Goal: Task Accomplishment & Management: Manage account settings

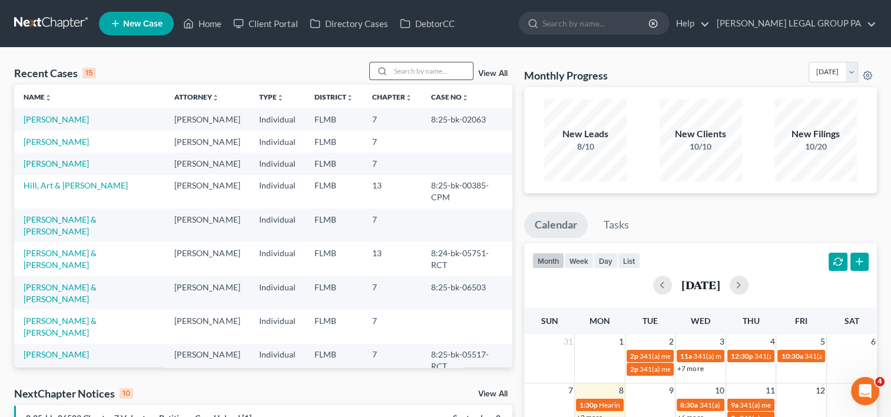
click at [399, 65] on input "search" at bounding box center [432, 70] width 82 height 17
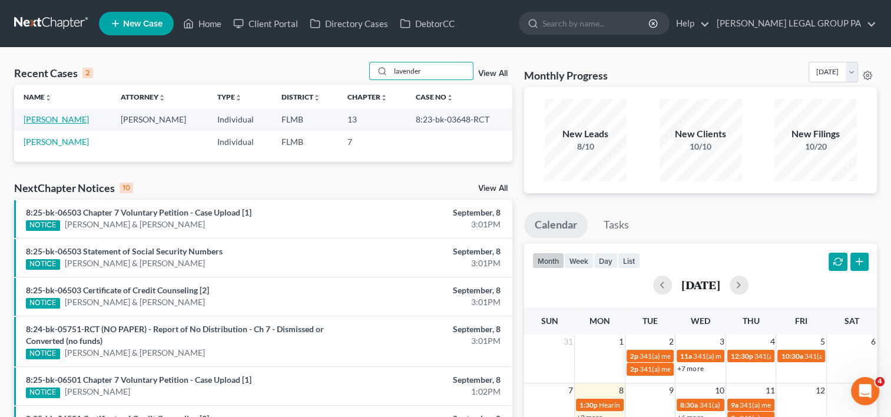
type input "lavender"
click at [65, 118] on link "Lavender, Mark" at bounding box center [56, 119] width 65 height 10
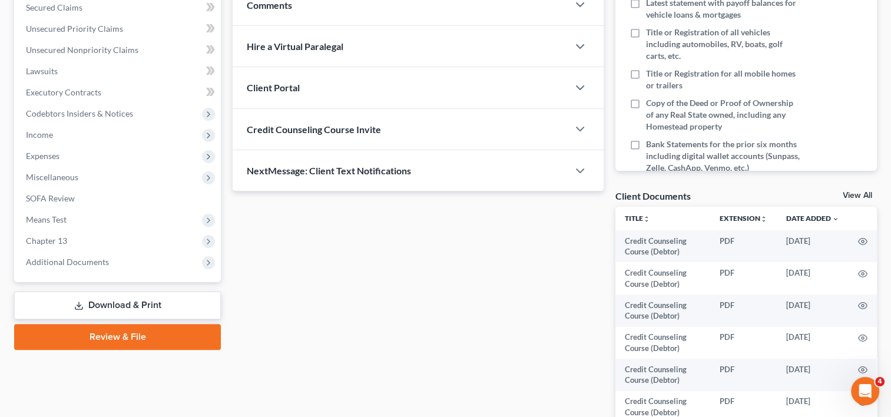
scroll to position [341, 0]
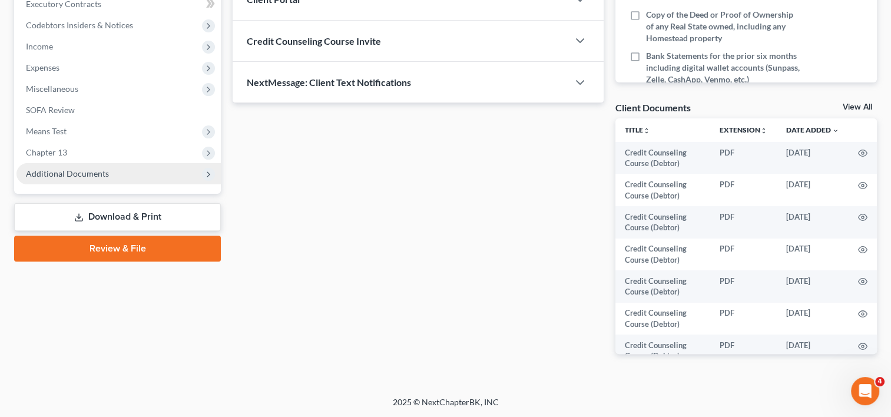
click at [85, 169] on span "Additional Documents" at bounding box center [67, 174] width 83 height 10
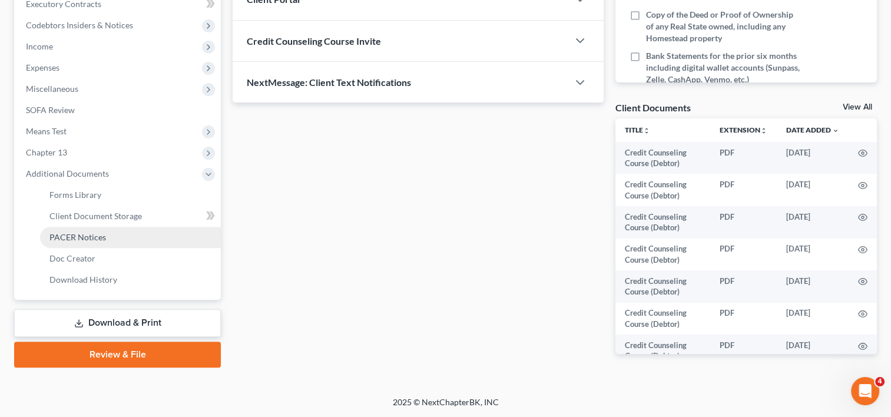
click at [108, 233] on link "PACER Notices" at bounding box center [130, 237] width 181 height 21
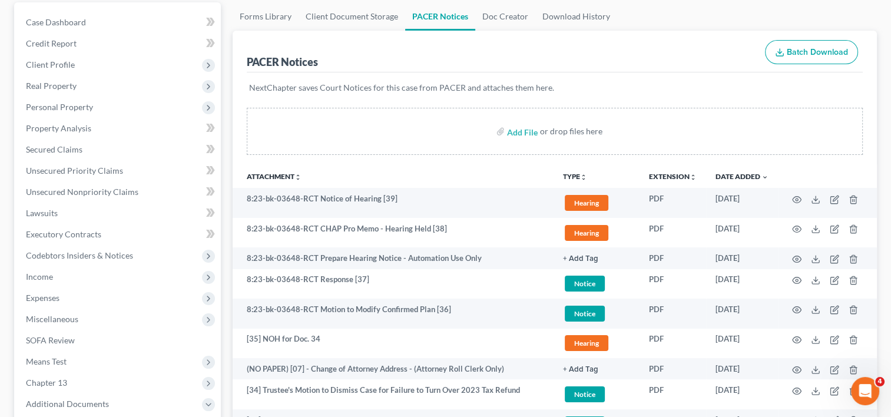
scroll to position [196, 0]
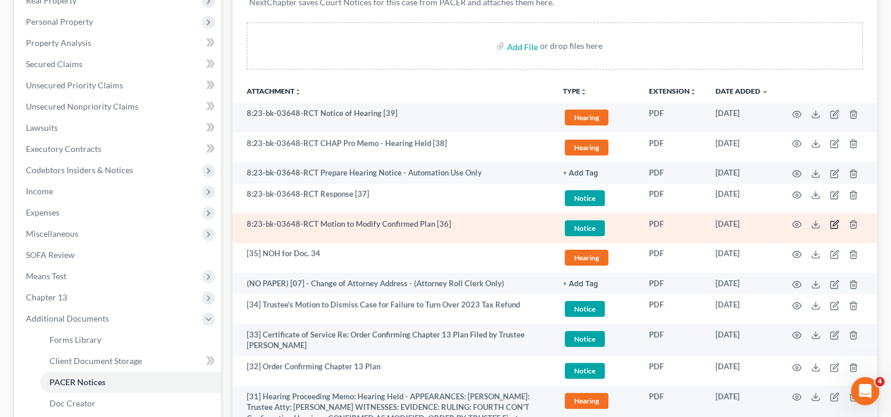
click at [834, 224] on icon "button" at bounding box center [835, 223] width 5 height 5
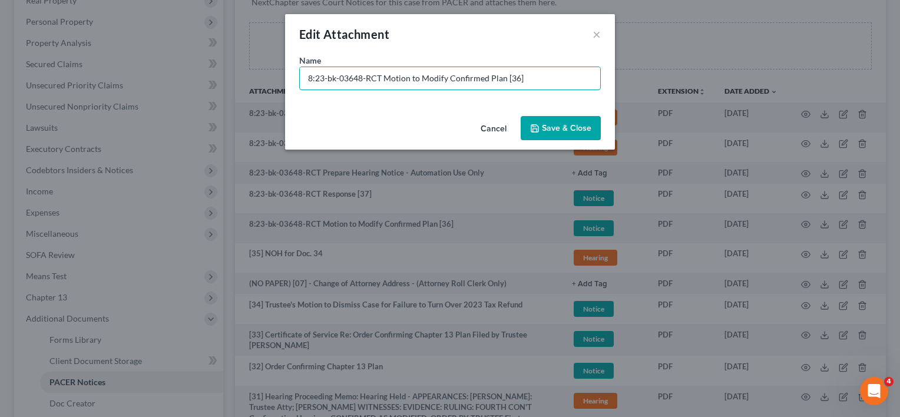
drag, startPoint x: 378, startPoint y: 78, endPoint x: 61, endPoint y: 74, distance: 316.4
click at [65, 74] on div "Edit Attachment × Name * 8:23-bk-03648-RCT Motion to Modify Confirmed Plan [36]…" at bounding box center [450, 208] width 900 height 417
type input "[36] Motion to Modify Confirmed Plan"
click at [577, 123] on button "Save & Close" at bounding box center [561, 128] width 80 height 25
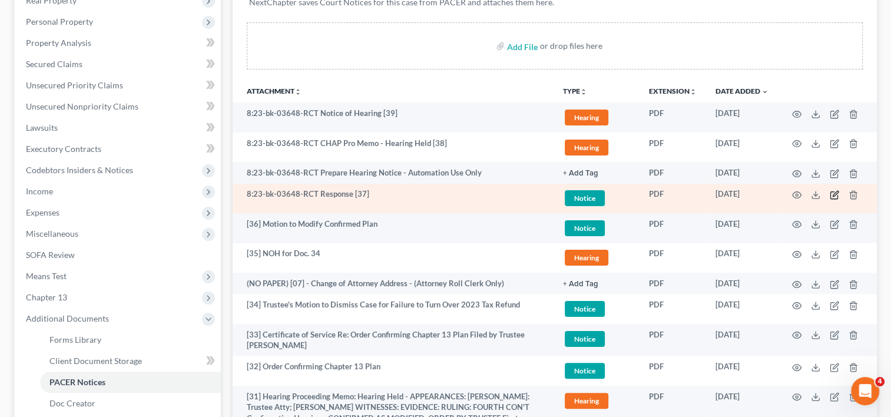
click at [836, 196] on icon "button" at bounding box center [834, 194] width 9 height 9
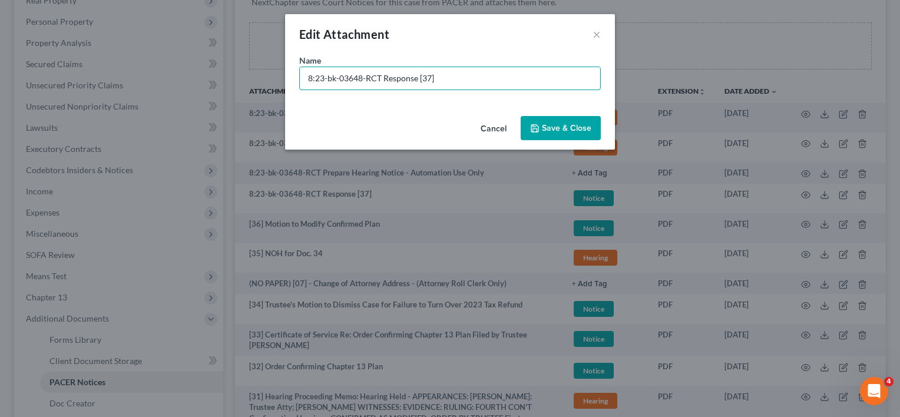
drag, startPoint x: 452, startPoint y: 81, endPoint x: -71, endPoint y: 74, distance: 523.2
type input "[37] Trustee's Response to Doc. 36"
click at [564, 131] on span "Save & Close" at bounding box center [566, 128] width 49 height 10
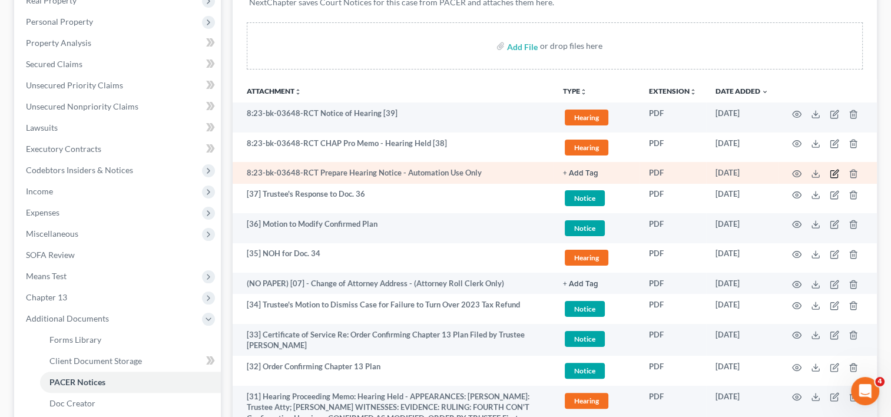
click at [834, 172] on icon "button" at bounding box center [835, 172] width 5 height 5
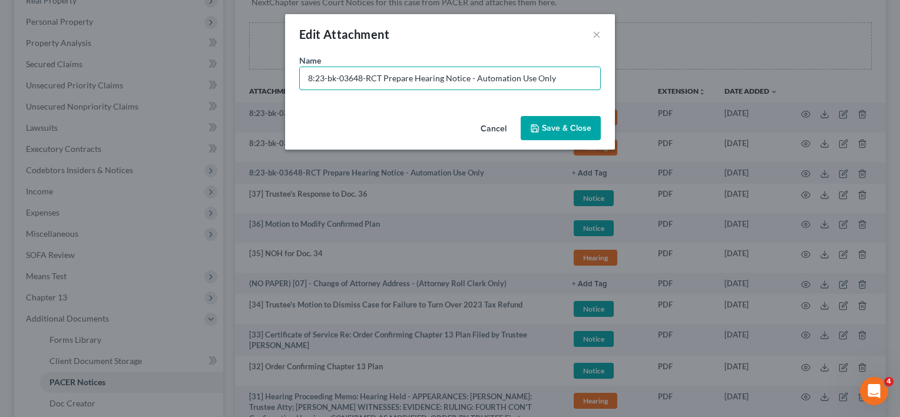
drag, startPoint x: 380, startPoint y: 78, endPoint x: -77, endPoint y: 78, distance: 456.6
type input "No Paper [08] - Prepare Hearing Notice - Automation Use Only"
click at [588, 133] on button "Save & Close" at bounding box center [561, 128] width 80 height 25
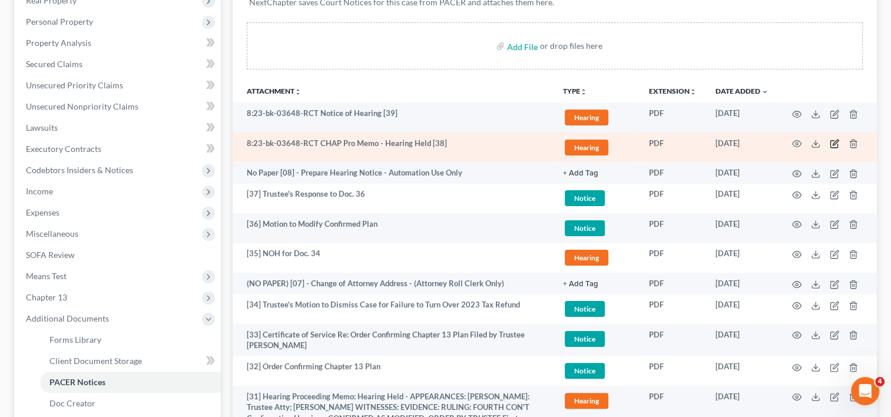
click at [836, 144] on icon "button" at bounding box center [834, 143] width 9 height 9
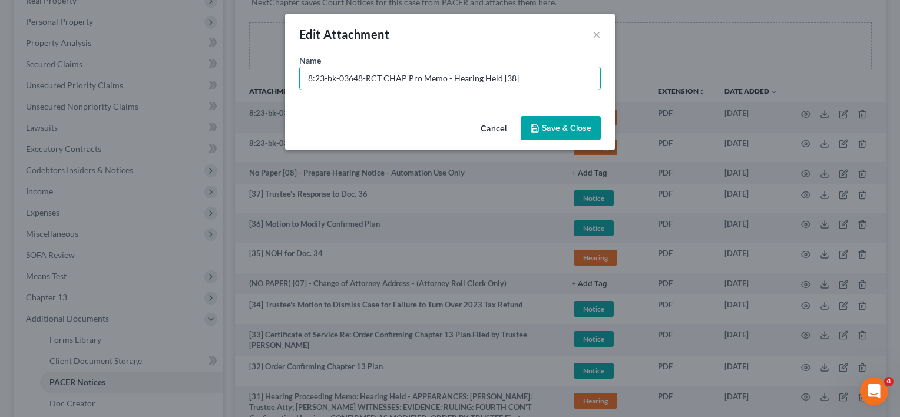
drag, startPoint x: 379, startPoint y: 80, endPoint x: -166, endPoint y: 67, distance: 545.7
type input "[38] CHAP Pro Memo - Hearing Held"
click at [573, 133] on button "Save & Close" at bounding box center [561, 128] width 80 height 25
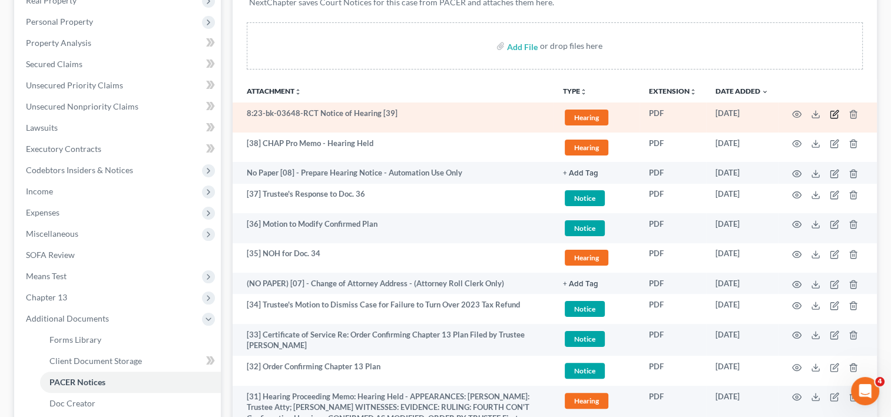
click at [831, 111] on icon "button" at bounding box center [834, 114] width 7 height 7
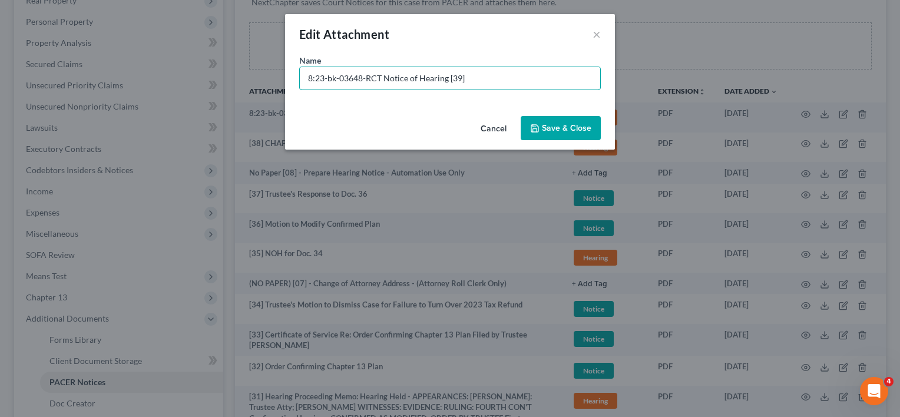
drag, startPoint x: 381, startPoint y: 75, endPoint x: -290, endPoint y: 24, distance: 672.5
type input "[39] NOH for Doc. 36"
click at [562, 139] on button "Save & Close" at bounding box center [561, 128] width 80 height 25
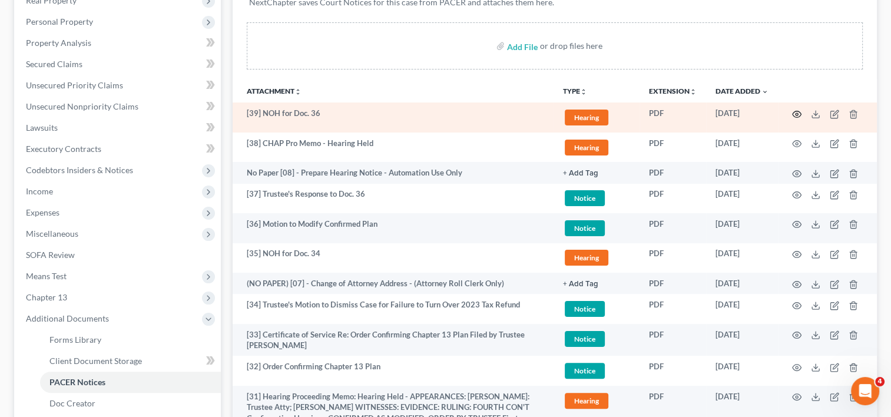
click at [801, 117] on icon "button" at bounding box center [796, 114] width 9 height 9
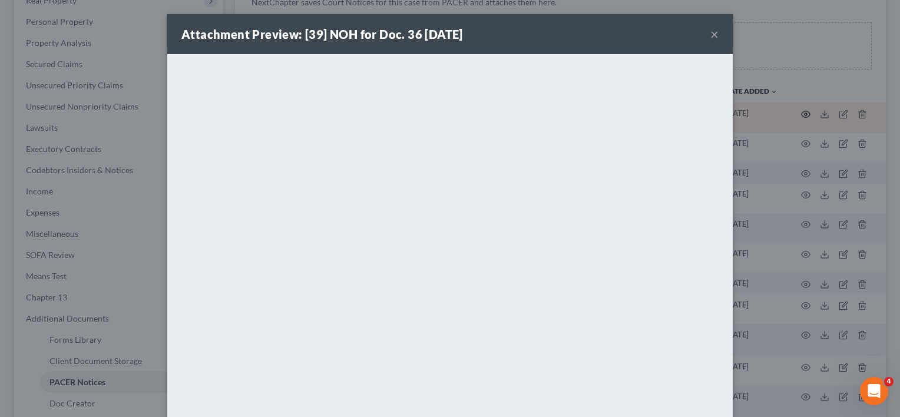
click at [799, 113] on div "Attachment Preview: [39] NOH for Doc. 36 08/14/2025 × <object ng-attr-data='htt…" at bounding box center [450, 208] width 900 height 417
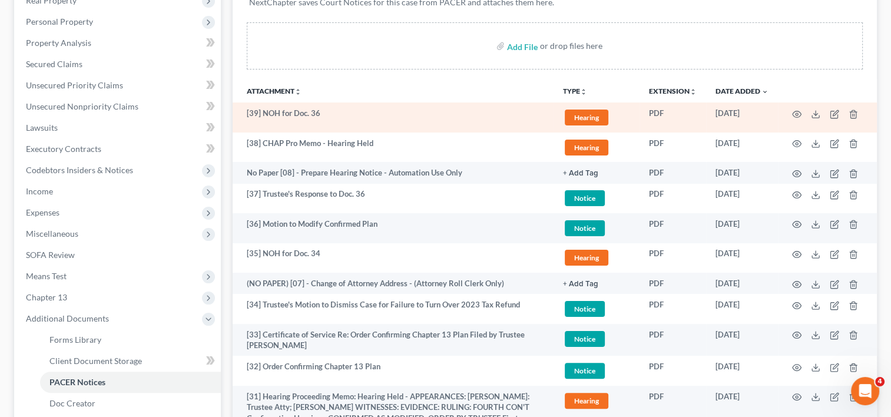
click at [801, 111] on td at bounding box center [827, 118] width 99 height 30
click at [794, 113] on icon "button" at bounding box center [796, 114] width 9 height 9
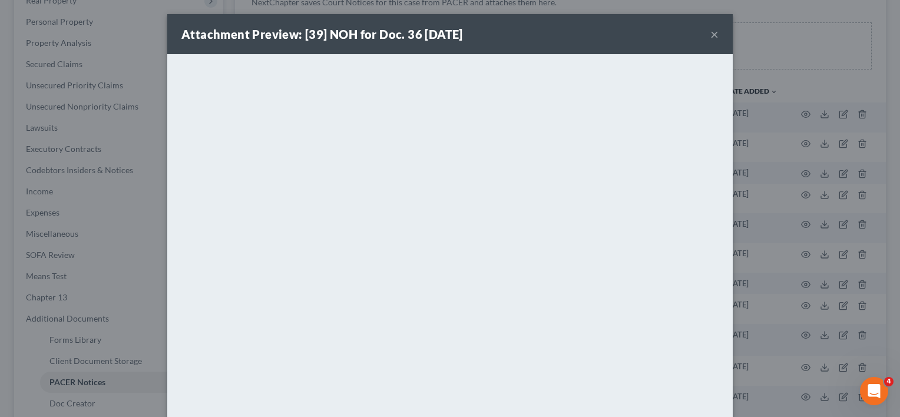
click at [715, 35] on div "Attachment Preview: [39] NOH for Doc. 36 08/14/2025 ×" at bounding box center [450, 34] width 566 height 40
click at [711, 32] on button "×" at bounding box center [715, 34] width 8 height 14
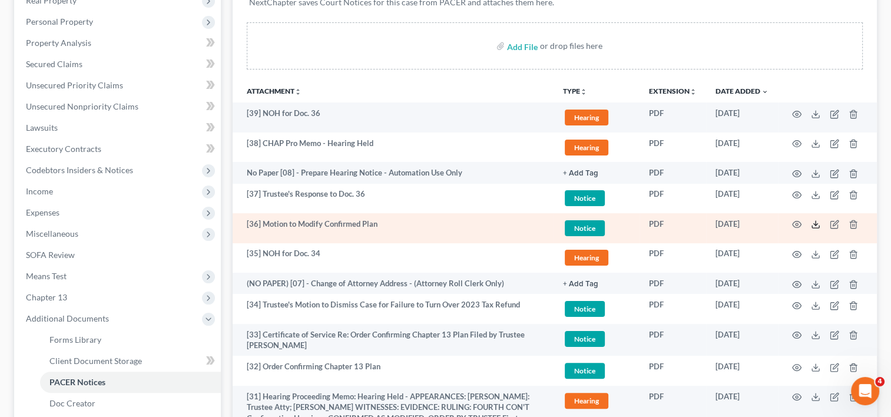
click at [816, 224] on icon at bounding box center [815, 224] width 9 height 9
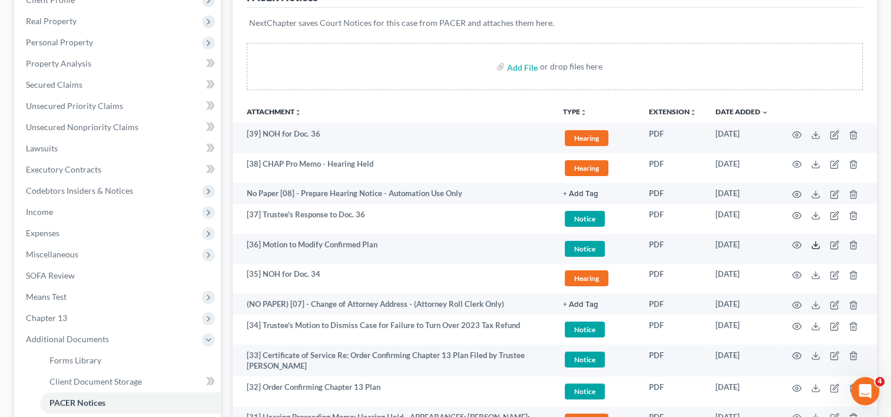
scroll to position [98, 0]
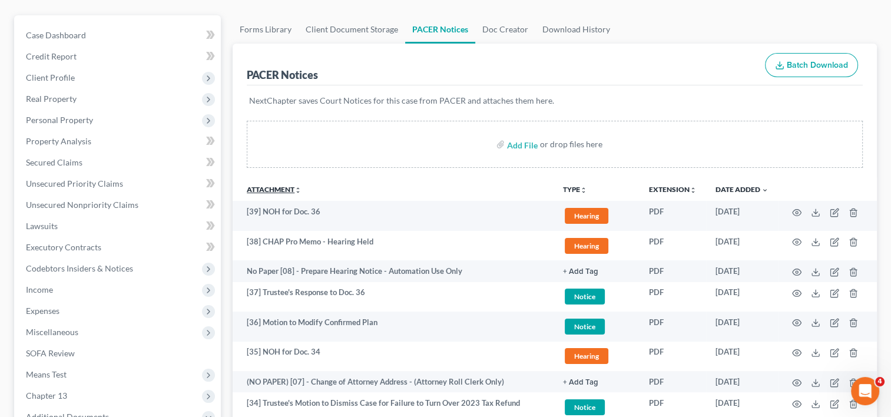
click at [286, 186] on link "Attachment unfold_more expand_more expand_less" at bounding box center [274, 189] width 55 height 9
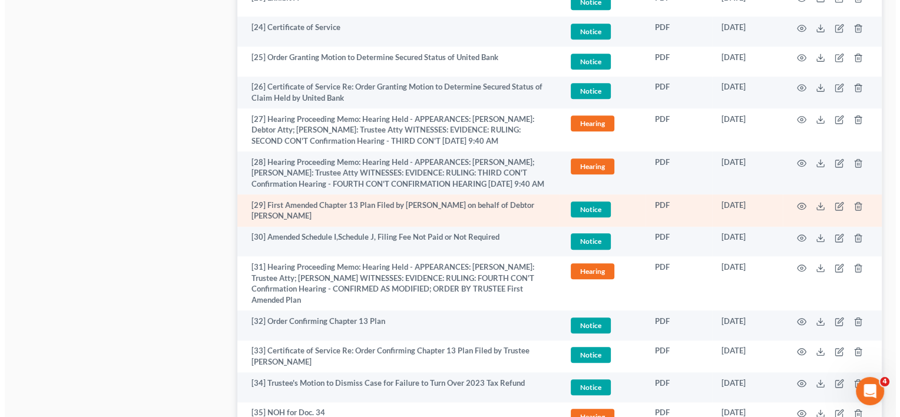
scroll to position [1276, 0]
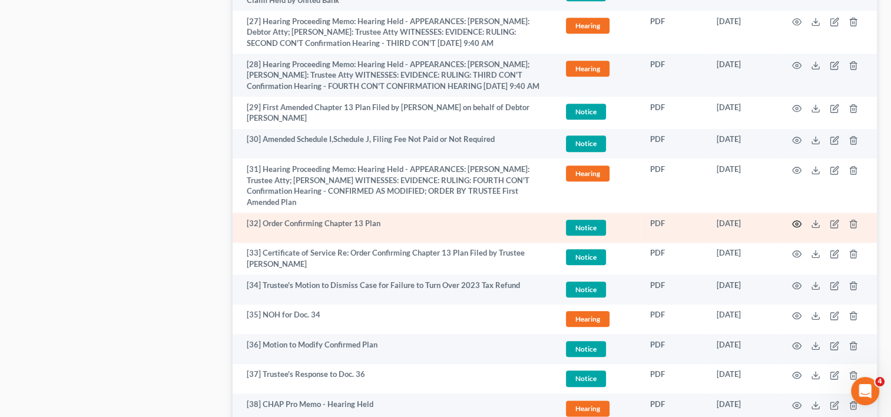
click at [798, 223] on circle "button" at bounding box center [797, 224] width 2 height 2
